Goal: Transaction & Acquisition: Purchase product/service

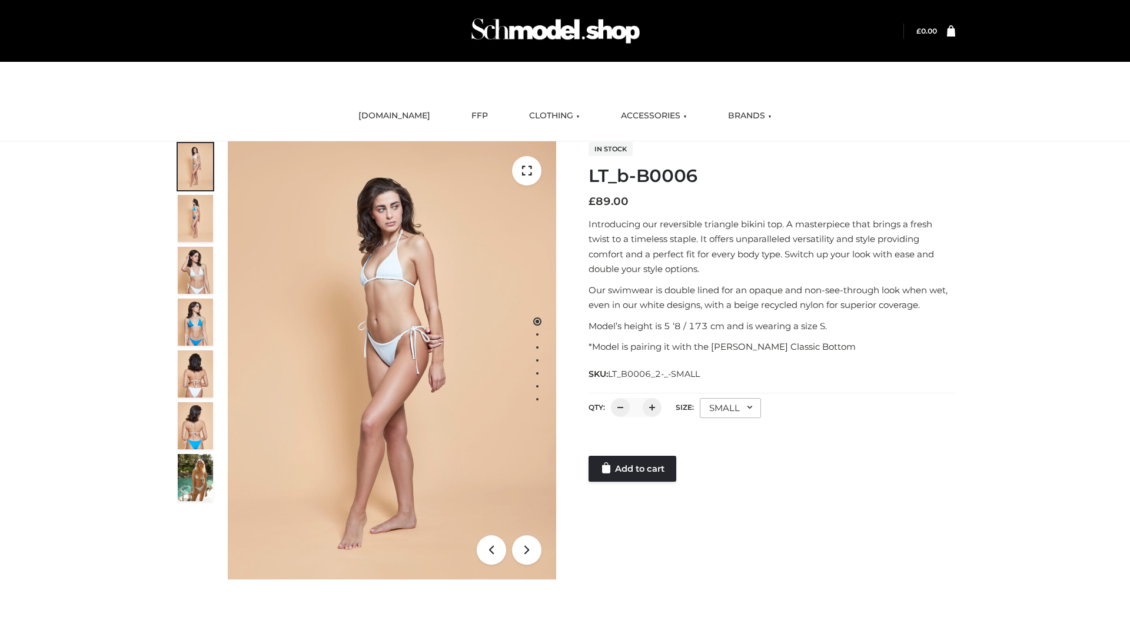
click at [633, 468] on link "Add to cart" at bounding box center [632, 468] width 88 height 26
